Goal: Find specific page/section: Find specific page/section

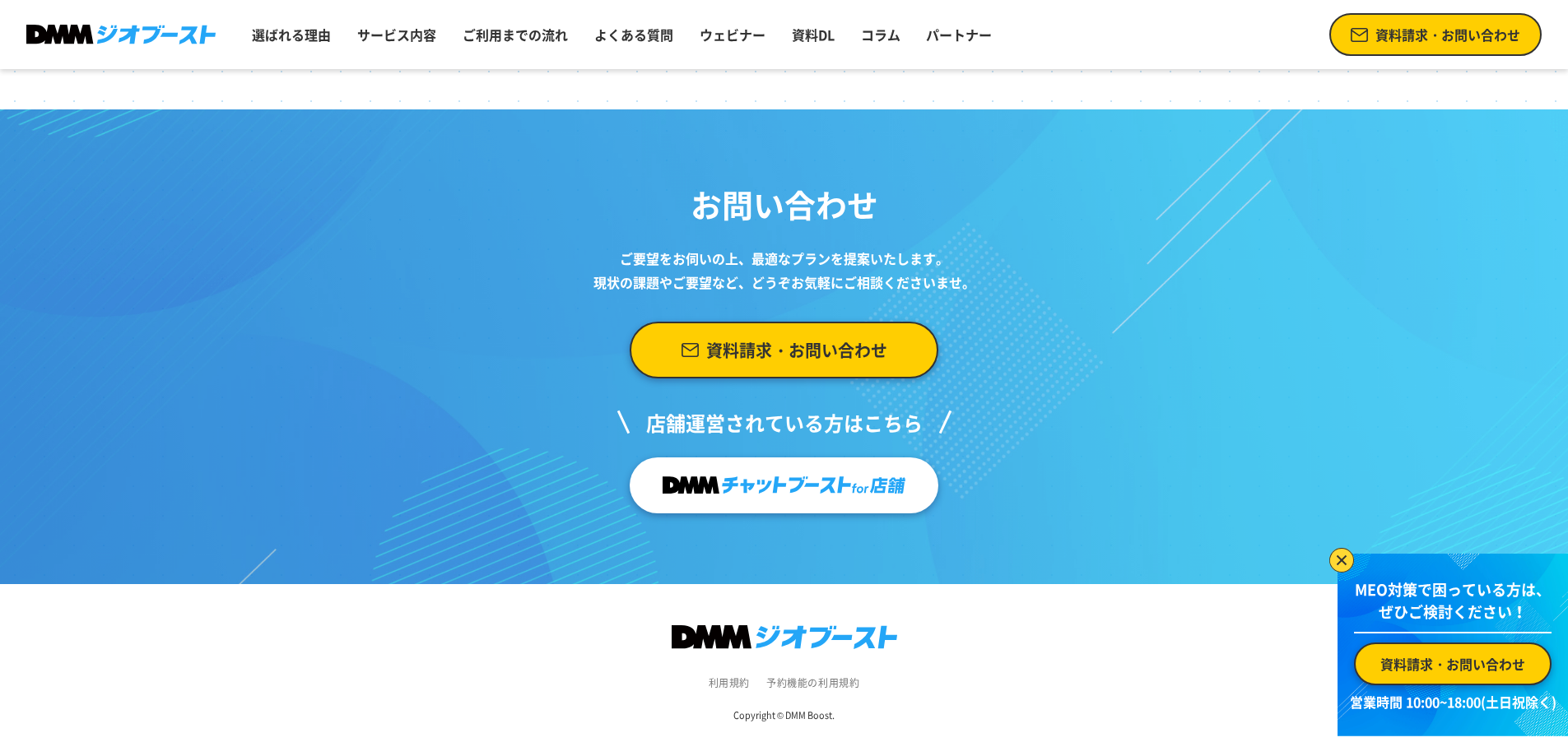
scroll to position [6748, 0]
click at [717, 690] on link "利用規約" at bounding box center [729, 683] width 41 height 15
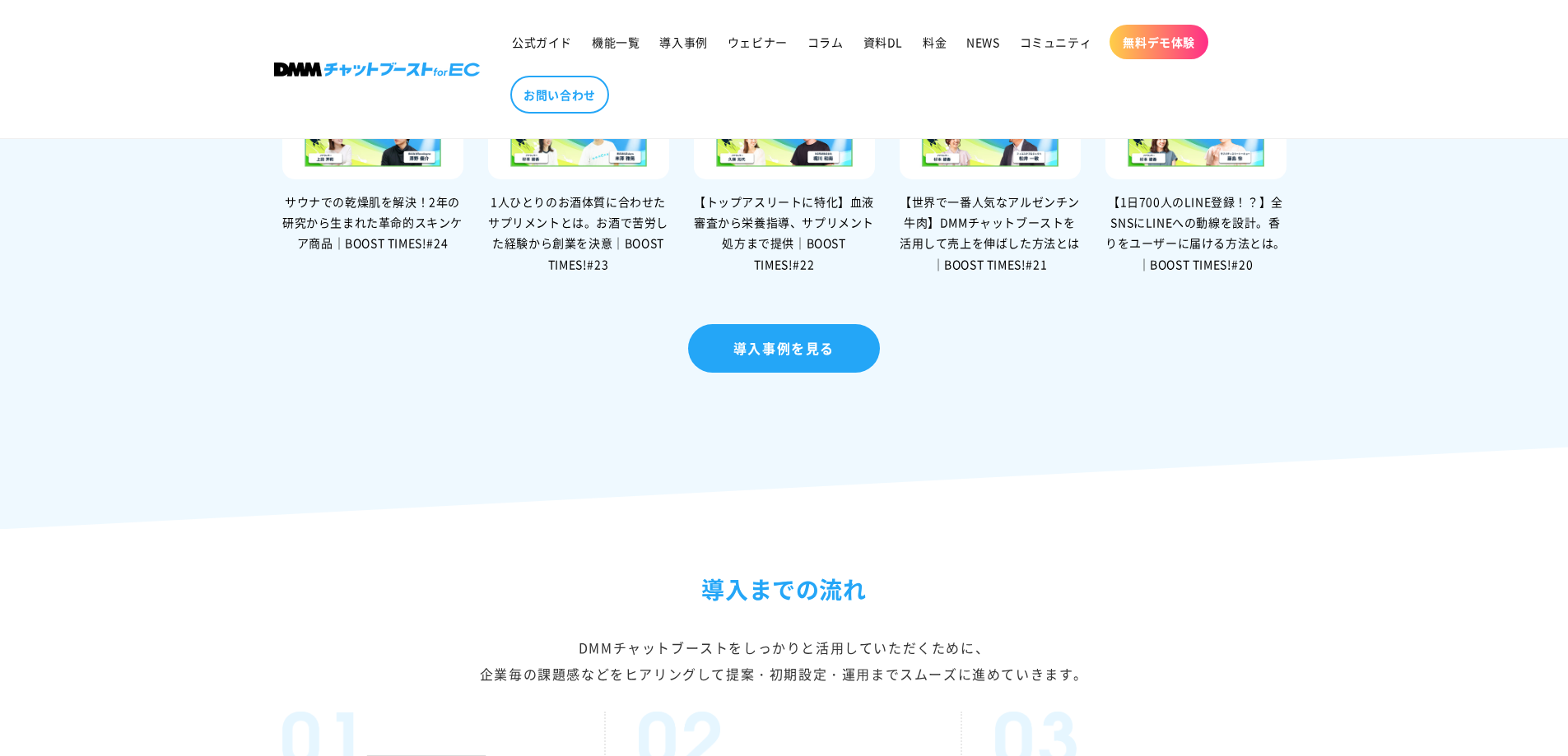
drag, startPoint x: 1272, startPoint y: 416, endPoint x: 1272, endPoint y: 638, distance: 222.0
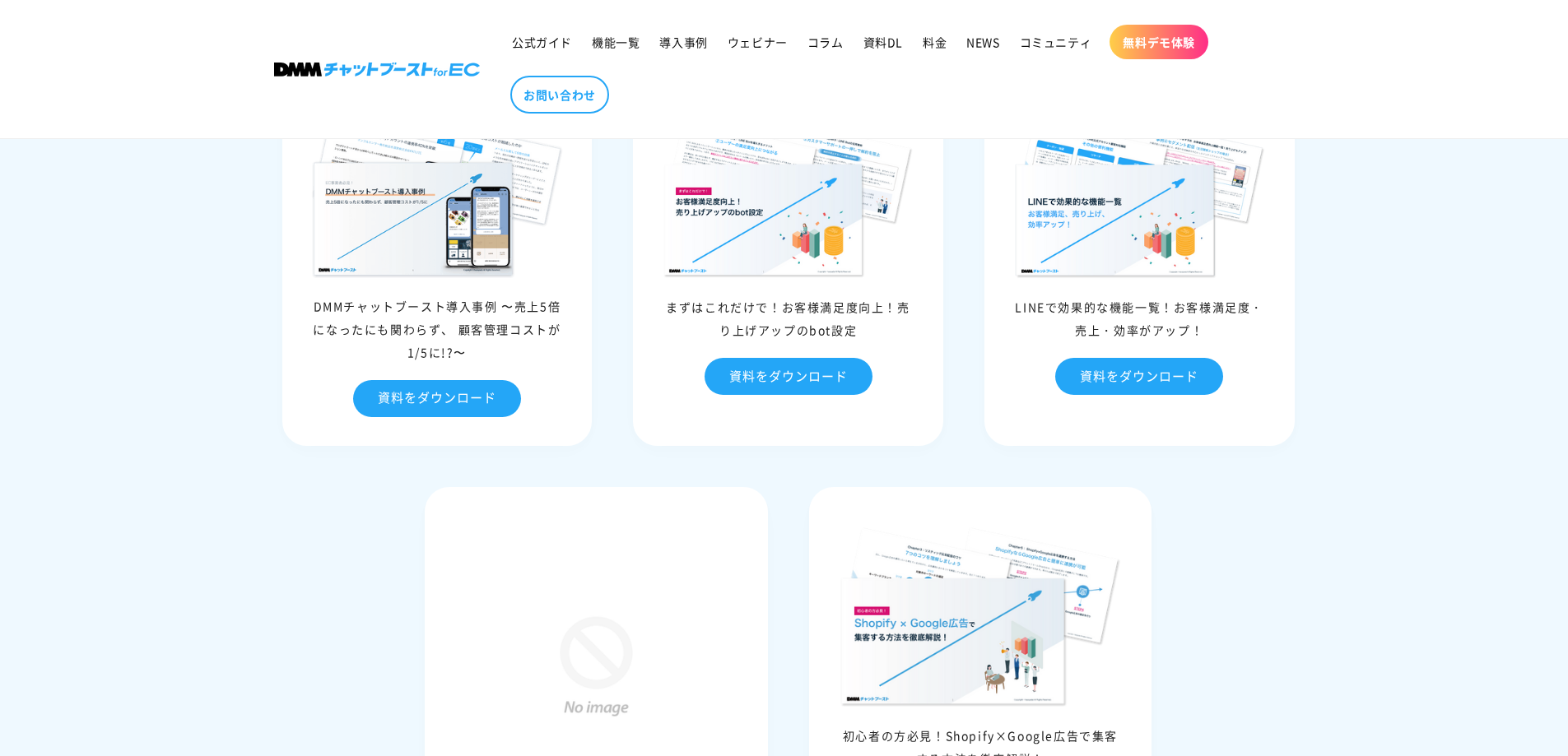
drag, startPoint x: 1351, startPoint y: 298, endPoint x: 1278, endPoint y: 557, distance: 269.1
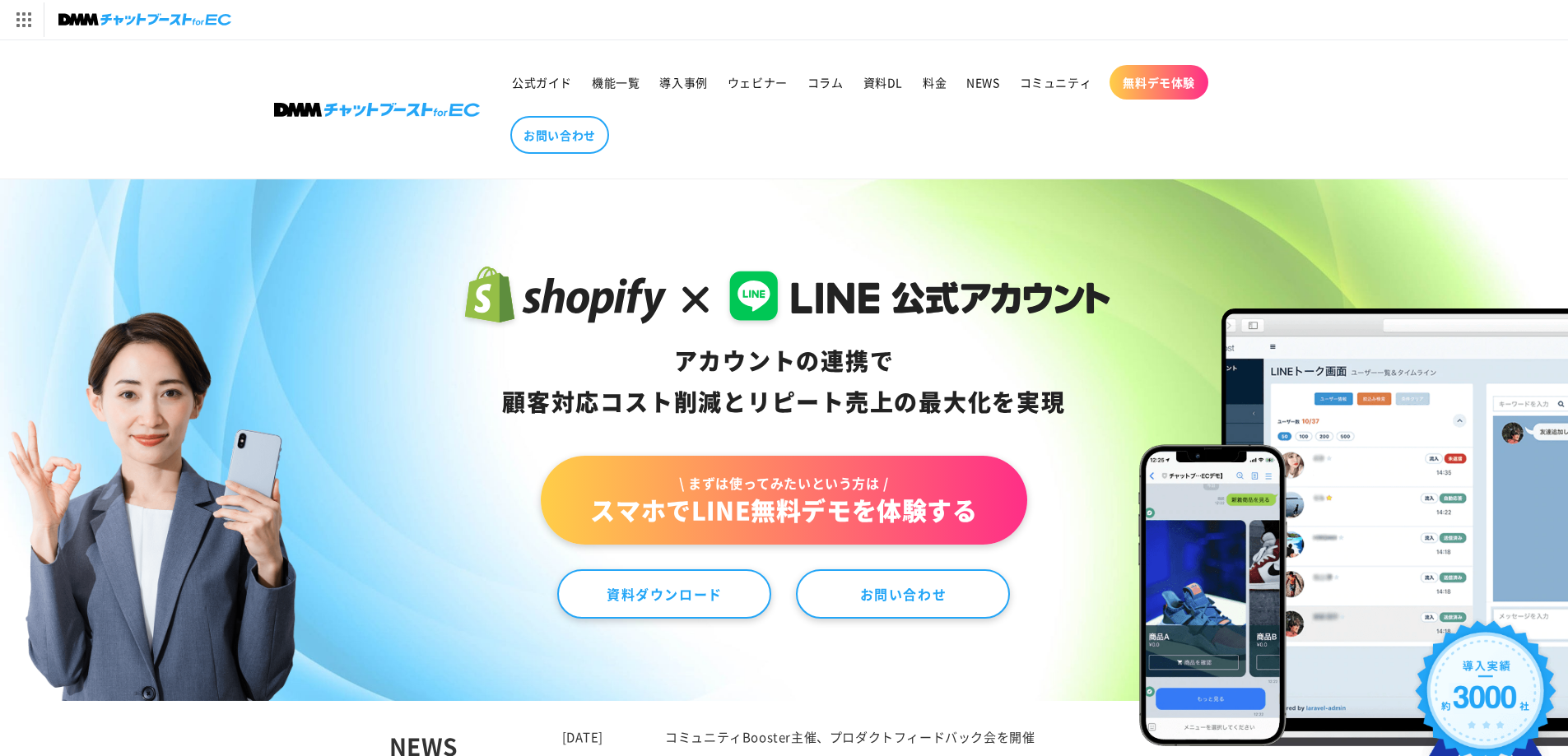
drag, startPoint x: 1367, startPoint y: 562, endPoint x: 893, endPoint y: -61, distance: 782.8
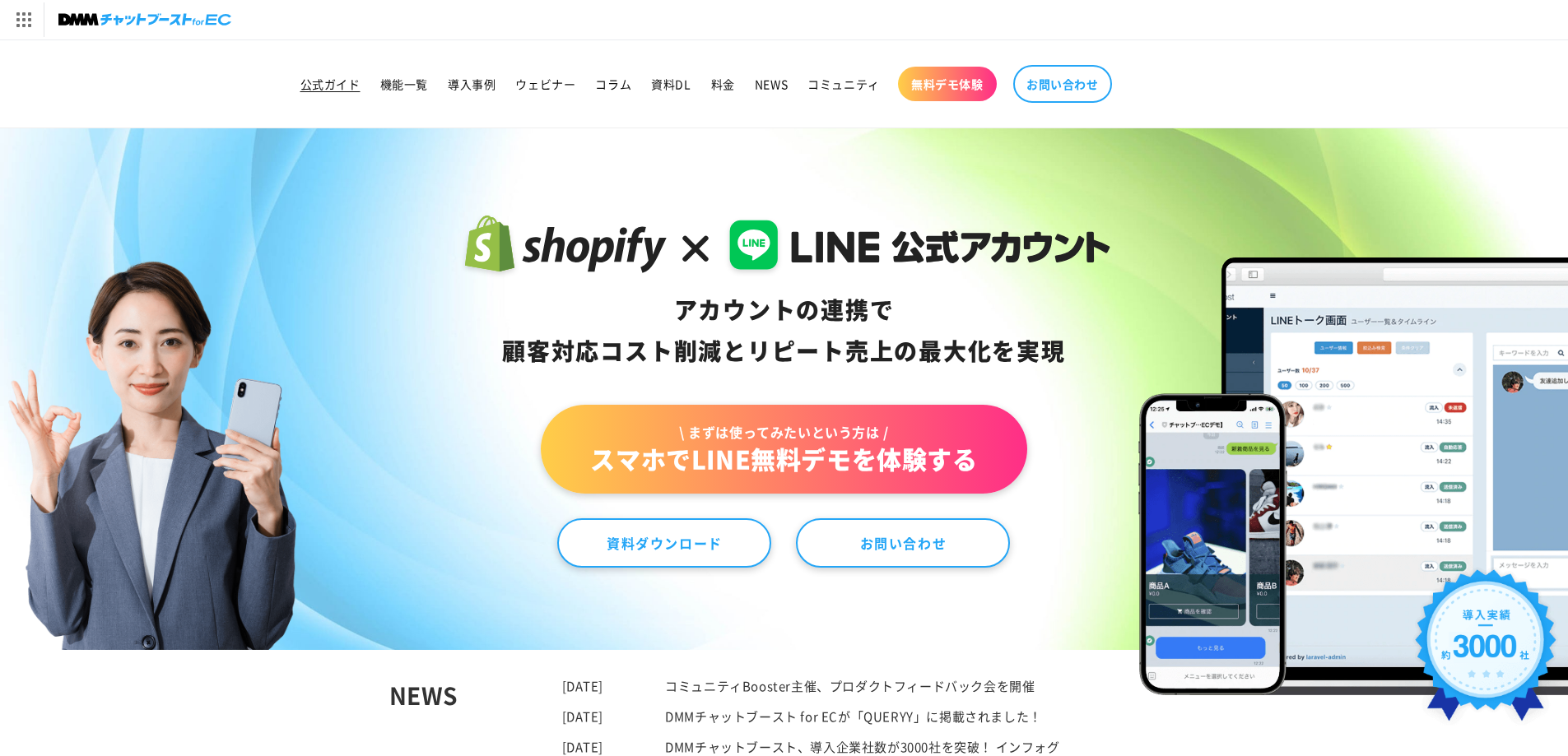
click at [354, 82] on span "公式ガイド" at bounding box center [330, 85] width 60 height 15
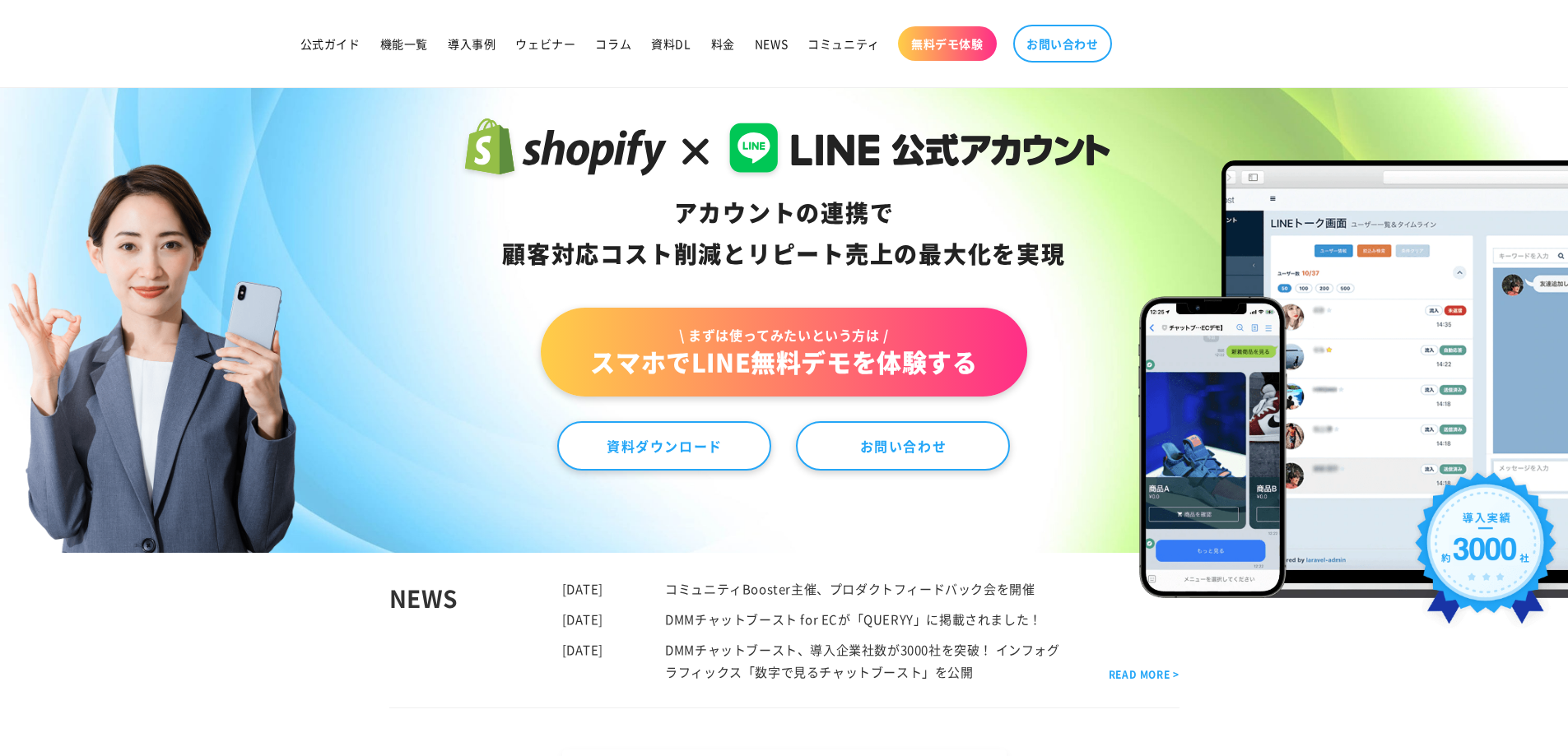
scroll to position [247, 0]
